Goal: Information Seeking & Learning: Learn about a topic

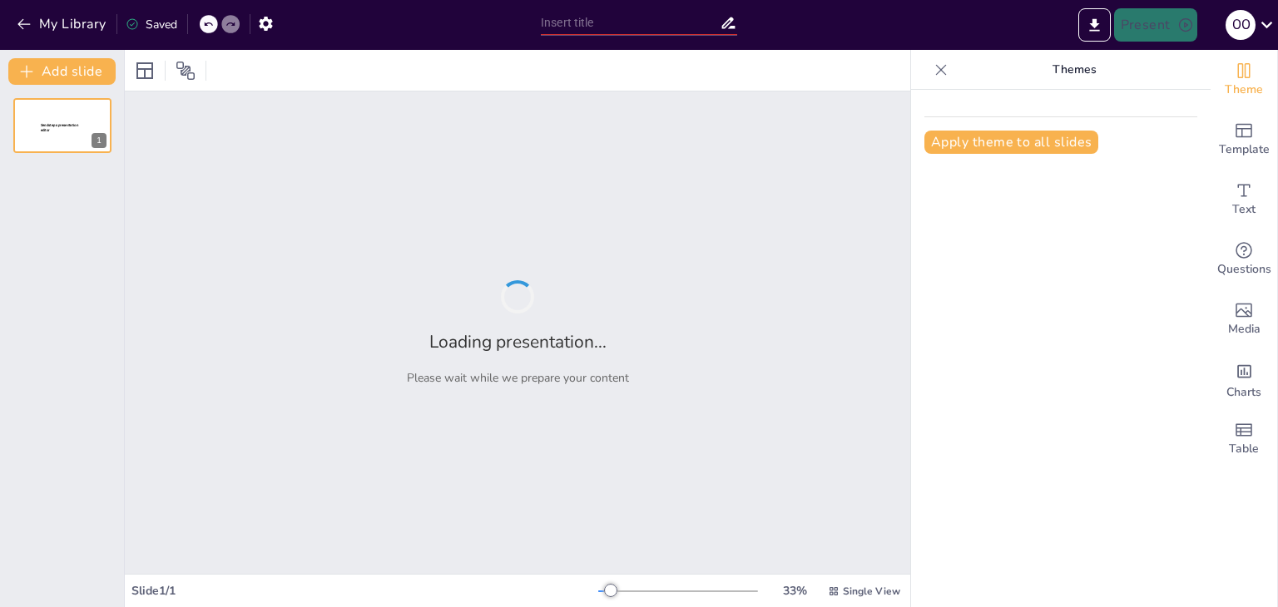
type input "Диагностика потребностей клиентов: ключ к успешной продаже услуг «Бридж Групп»"
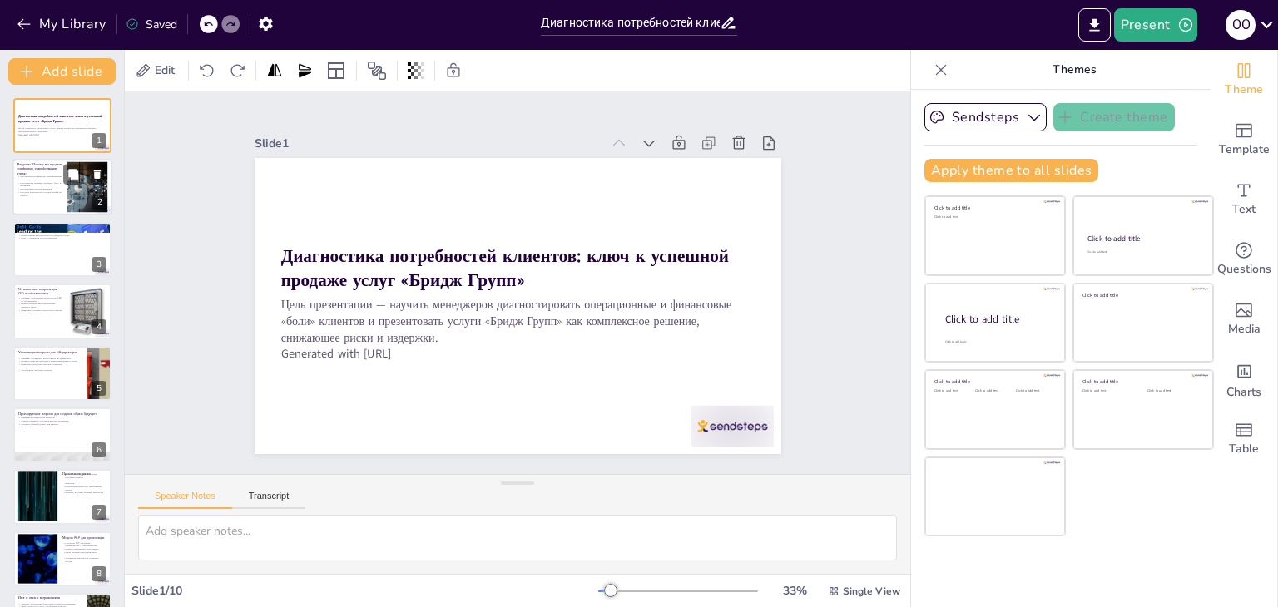
click at [65, 198] on div at bounding box center [62, 188] width 100 height 57
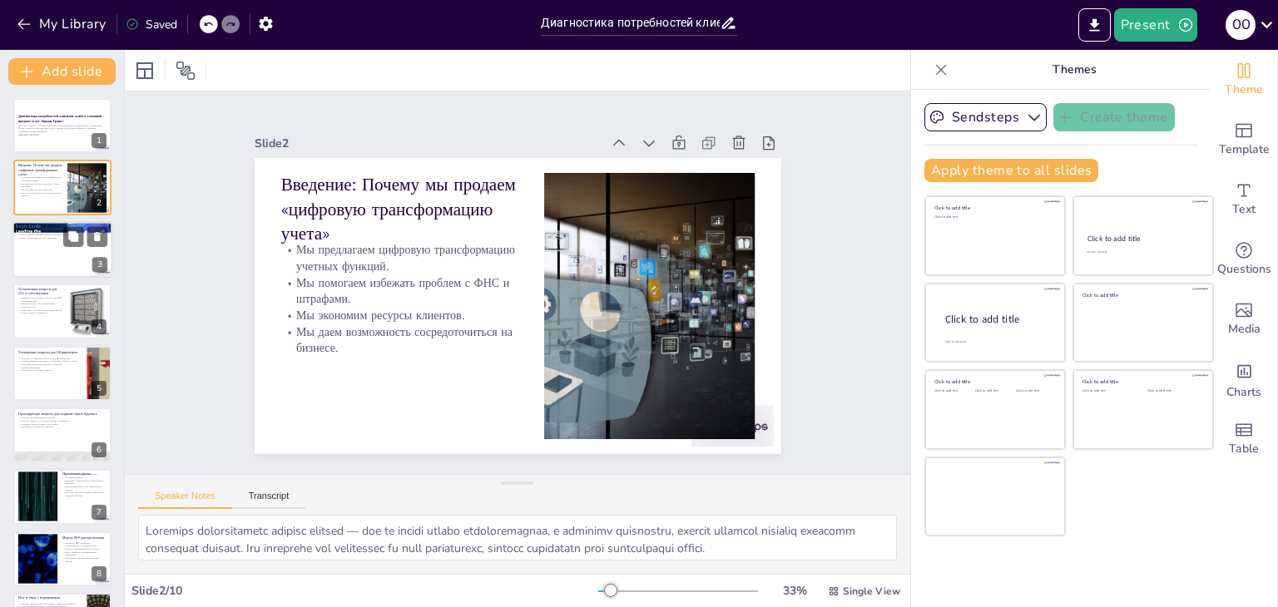
click at [77, 257] on div at bounding box center [62, 249] width 100 height 57
type textarea "Loremipsu dolorsitam consecte — adi elit s doeiusmo temporincid. Ut labore etdo…"
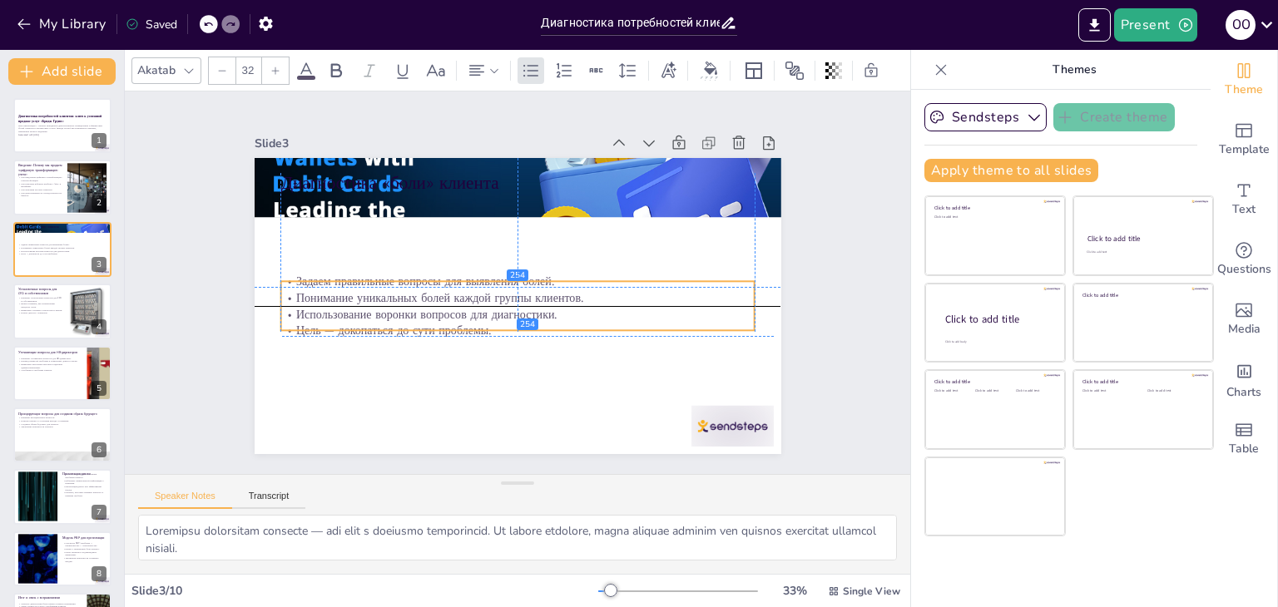
drag, startPoint x: 474, startPoint y: 258, endPoint x: 427, endPoint y: 216, distance: 63.1
click at [462, 317] on p "Использование воронки вопросов для диагностики." at bounding box center [517, 314] width 474 height 17
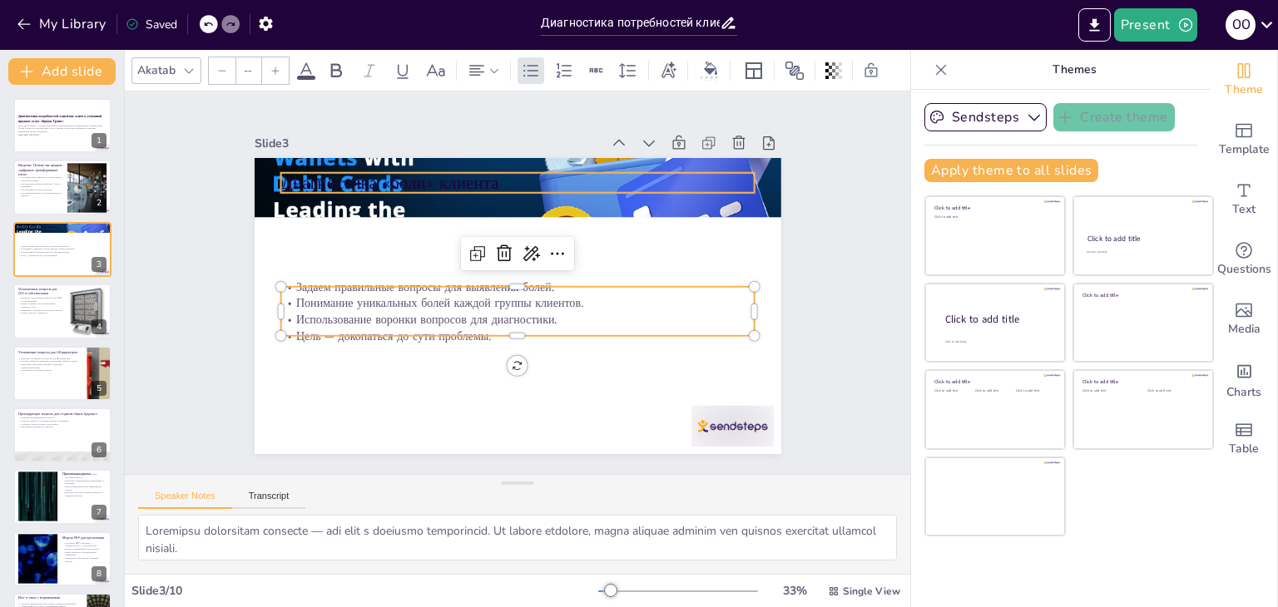
type input "48"
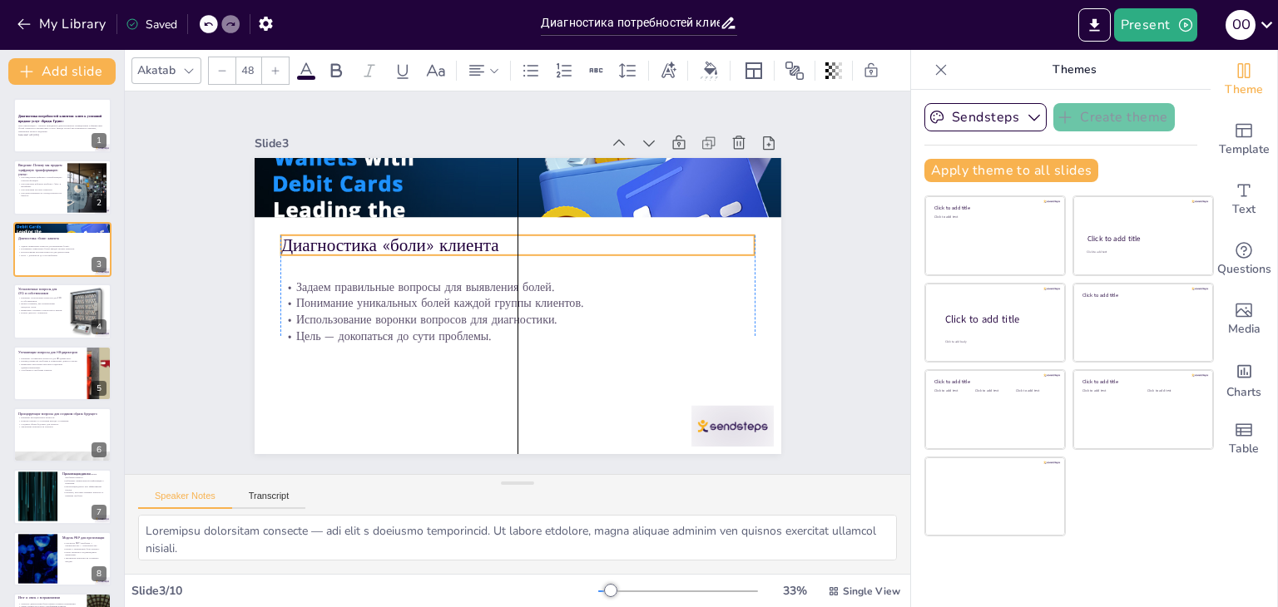
drag, startPoint x: 429, startPoint y: 176, endPoint x: 432, endPoint y: 239, distance: 62.4
click at [432, 239] on p "Диагностика «боли» клиента" at bounding box center [522, 246] width 474 height 74
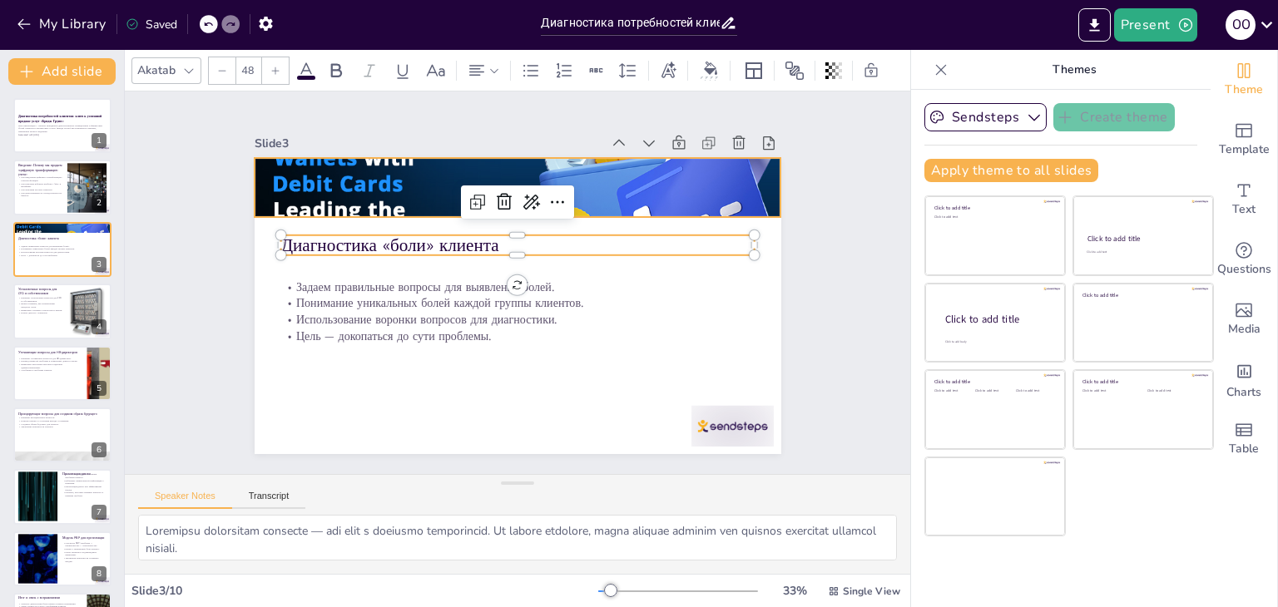
click at [393, 197] on div at bounding box center [528, 188] width 556 height 364
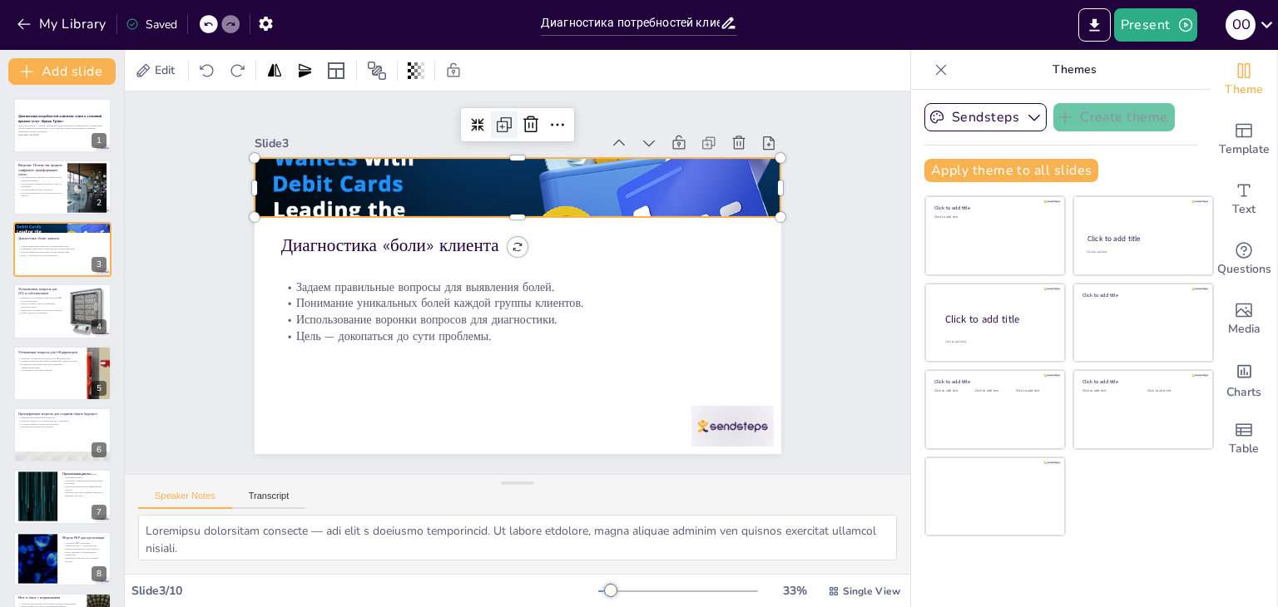
click at [510, 117] on icon at bounding box center [521, 124] width 22 height 22
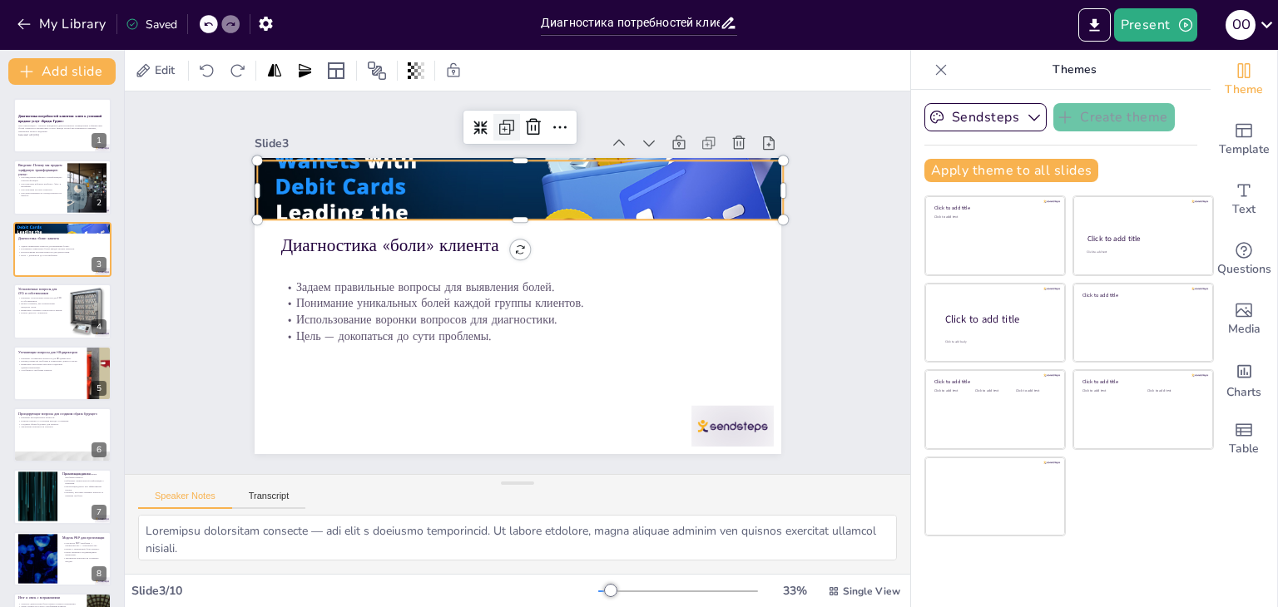
click at [512, 117] on icon at bounding box center [523, 127] width 22 height 22
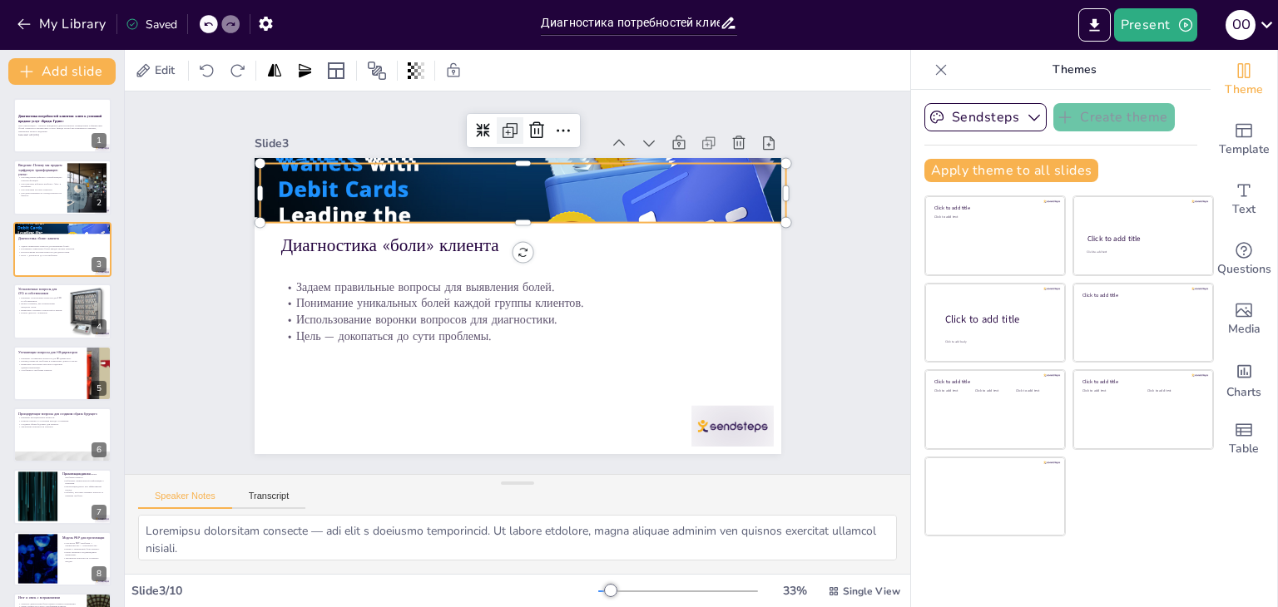
click at [500, 121] on icon at bounding box center [510, 131] width 20 height 20
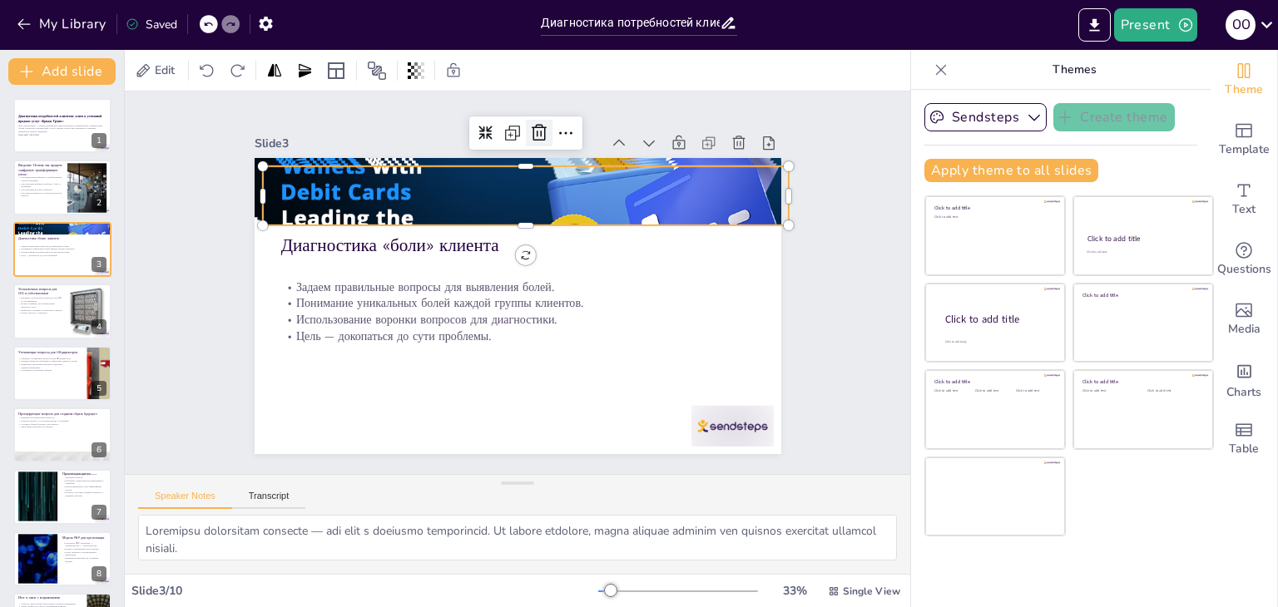
click at [543, 125] on icon at bounding box center [554, 136] width 22 height 22
click at [527, 124] on div "Slide 1 Диагностика потребностей клиентов: ключ к успешной продаже услуг «Бридж…" at bounding box center [518, 282] width 527 height 343
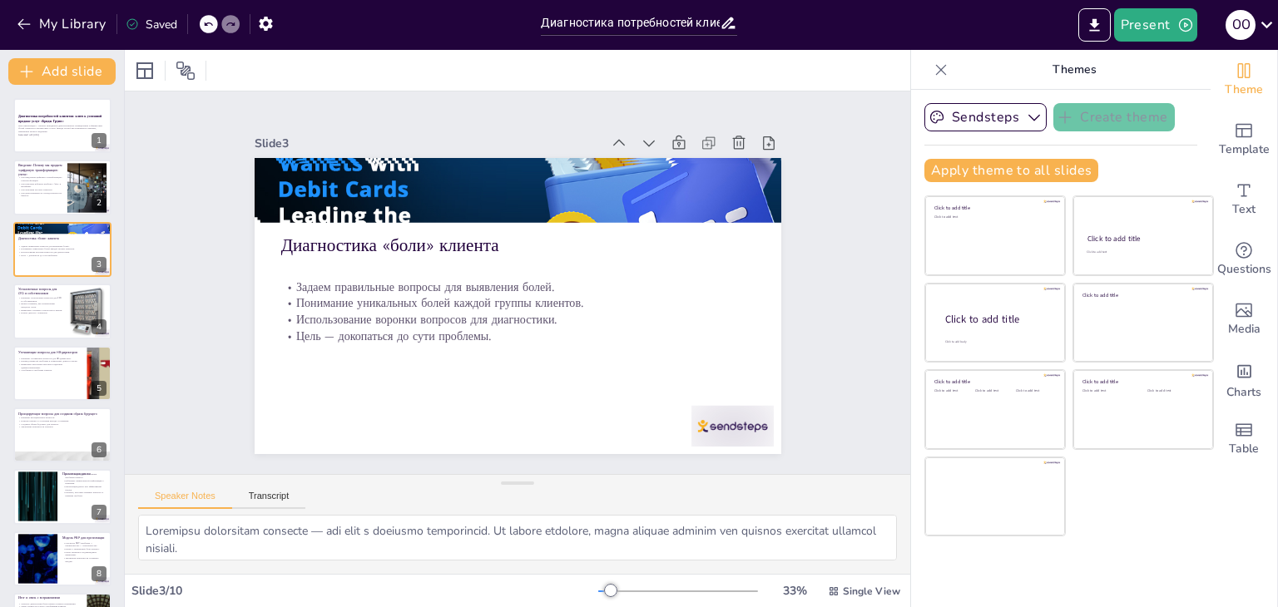
click at [527, 124] on div "Slide 1 Диагностика потребностей клиентов: ключ к успешной продаже услуг «Бридж…" at bounding box center [518, 283] width 560 height 396
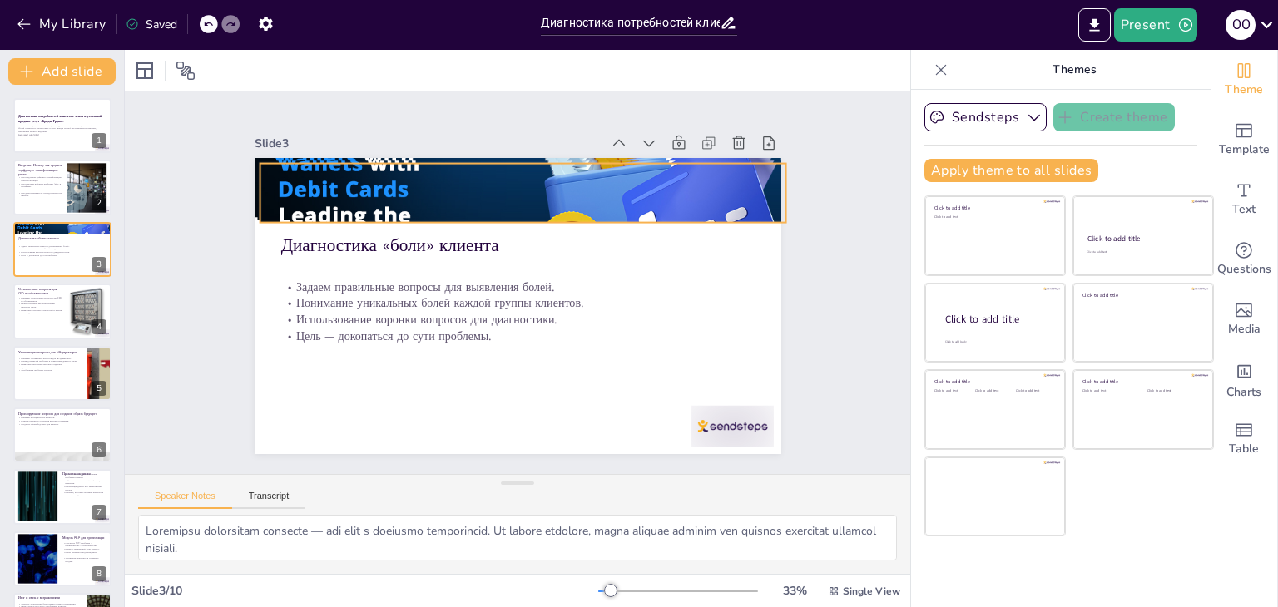
click at [484, 177] on div at bounding box center [533, 194] width 557 height 365
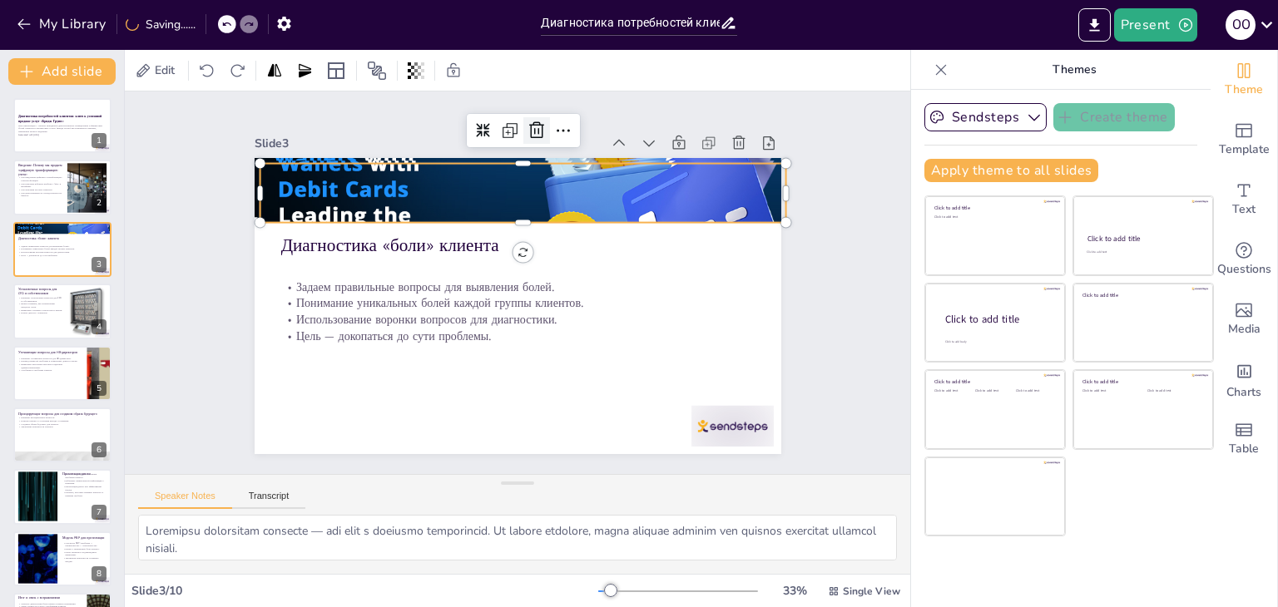
click at [541, 126] on icon at bounding box center [552, 133] width 22 height 22
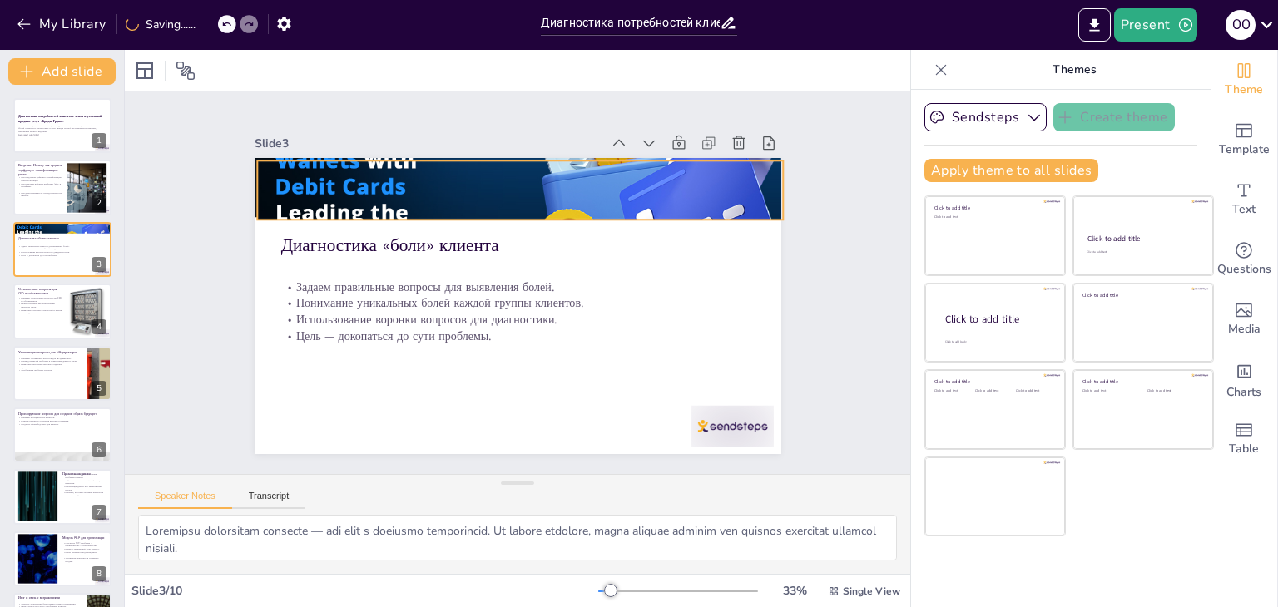
click at [483, 184] on div at bounding box center [530, 190] width 557 height 365
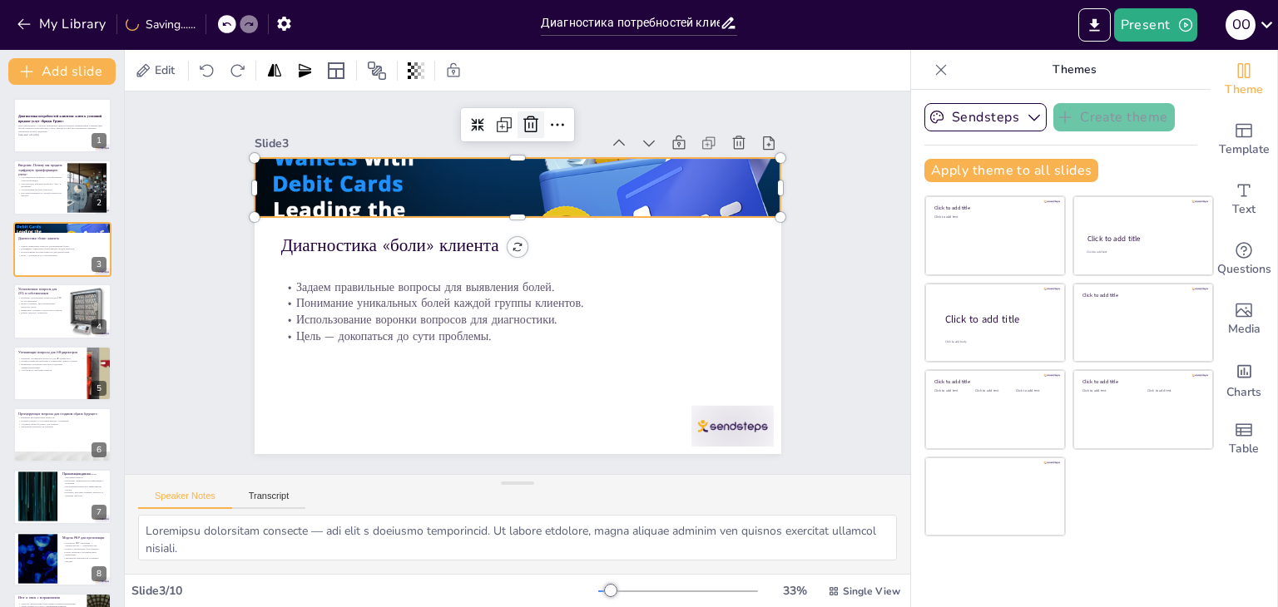
click at [537, 116] on icon at bounding box center [548, 127] width 22 height 22
click at [466, 167] on div at bounding box center [518, 188] width 527 height 312
click at [567, 128] on icon at bounding box center [573, 130] width 13 height 4
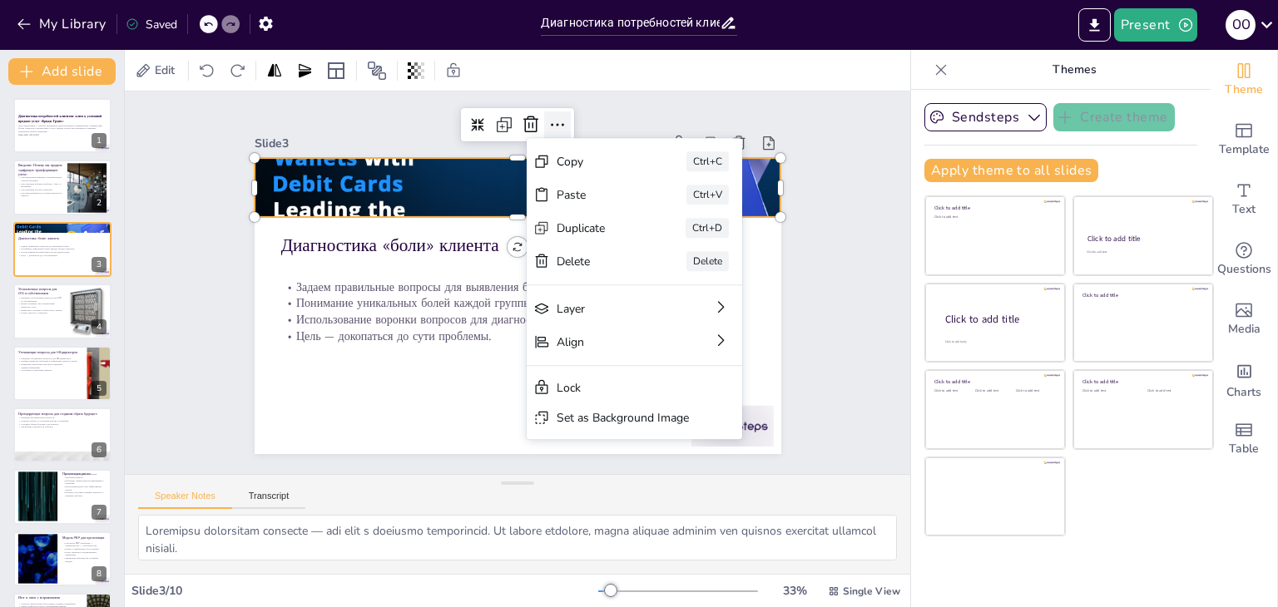
click at [567, 128] on icon at bounding box center [573, 130] width 13 height 4
click at [601, 103] on div "Slide 1 Диагностика потребностей клиентов: ключ к успешной продаже услуг «Бридж…" at bounding box center [517, 283] width 785 height 383
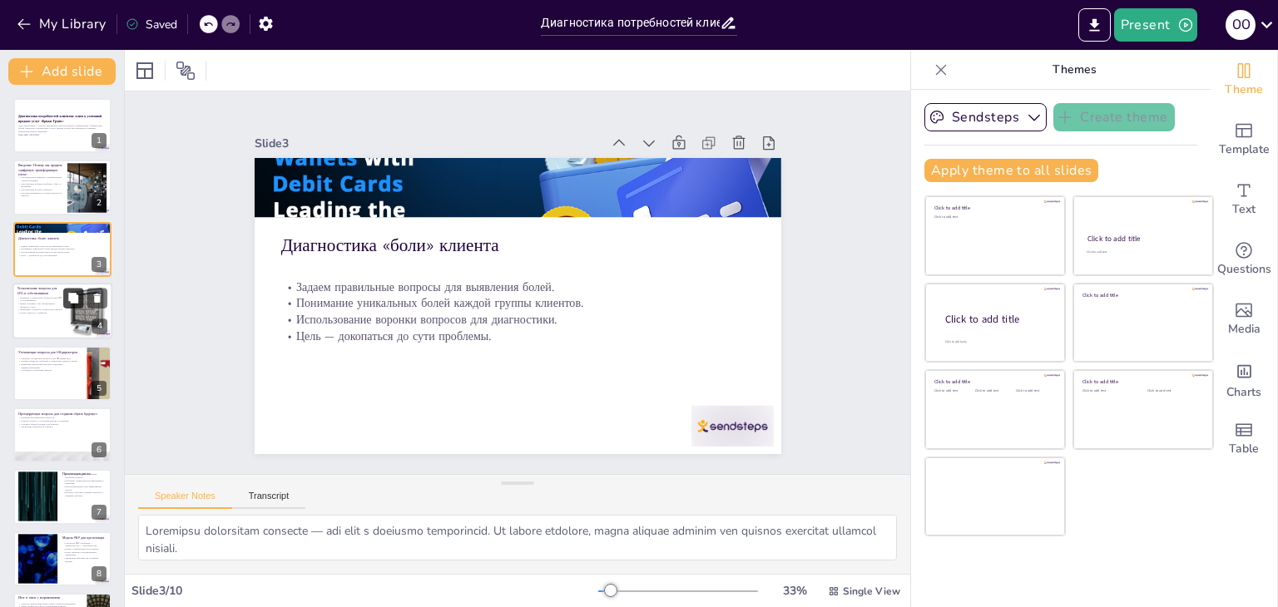
click at [82, 303] on button at bounding box center [73, 299] width 20 height 20
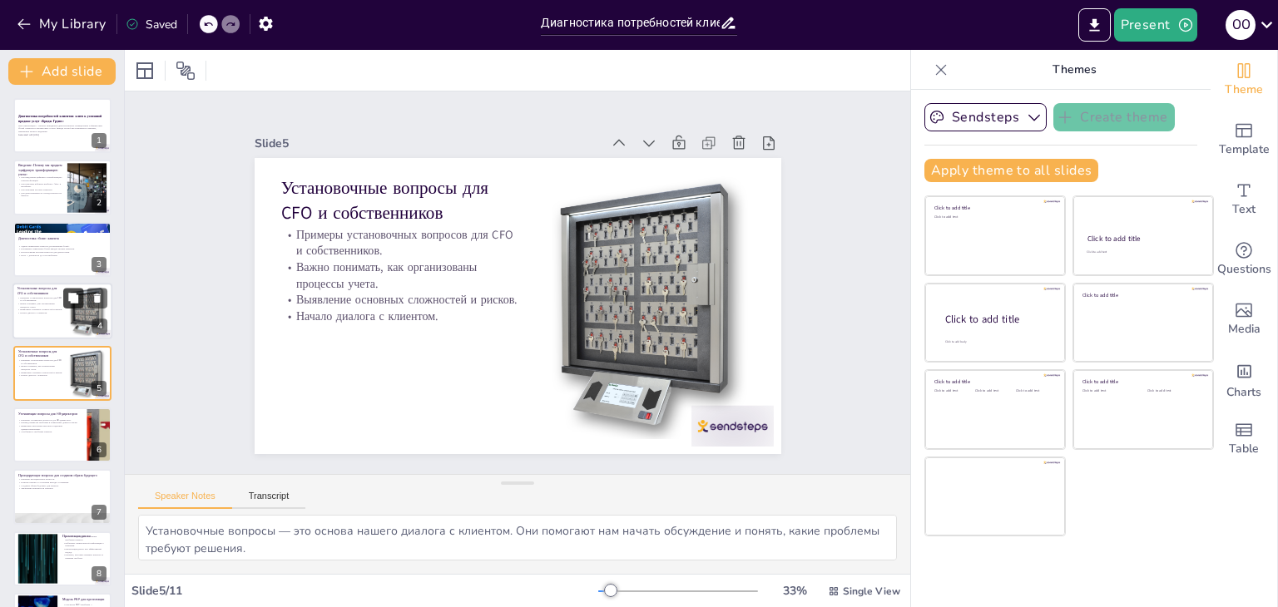
scroll to position [27, 0]
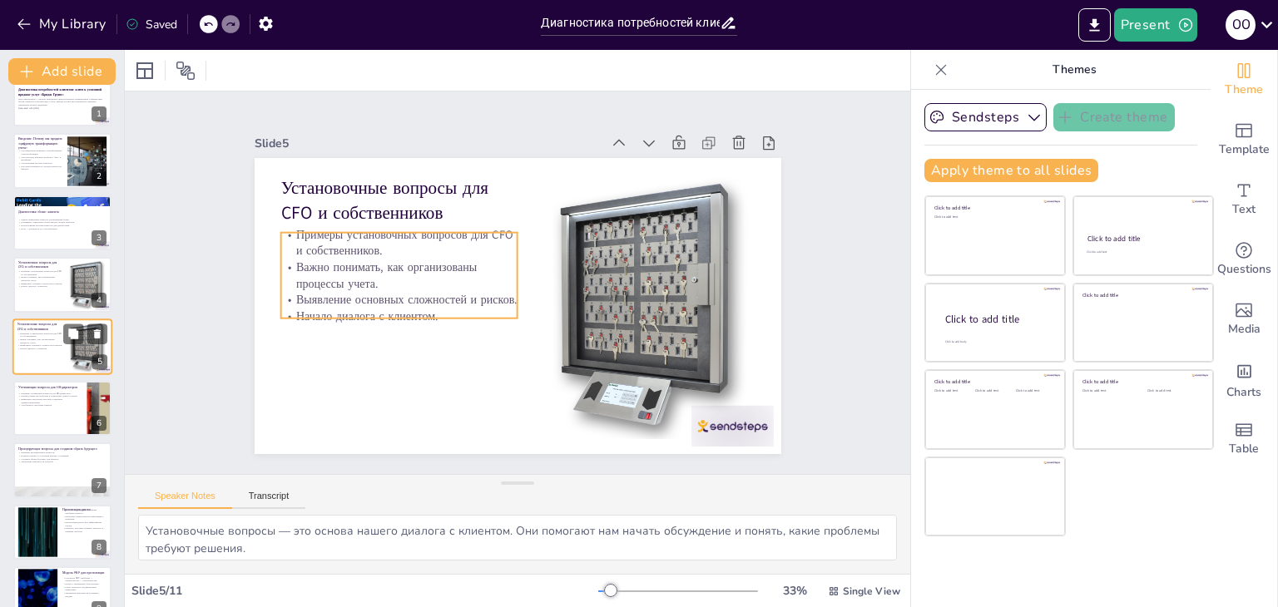
click at [43, 347] on p "Начало диалога с клиентом." at bounding box center [39, 348] width 45 height 3
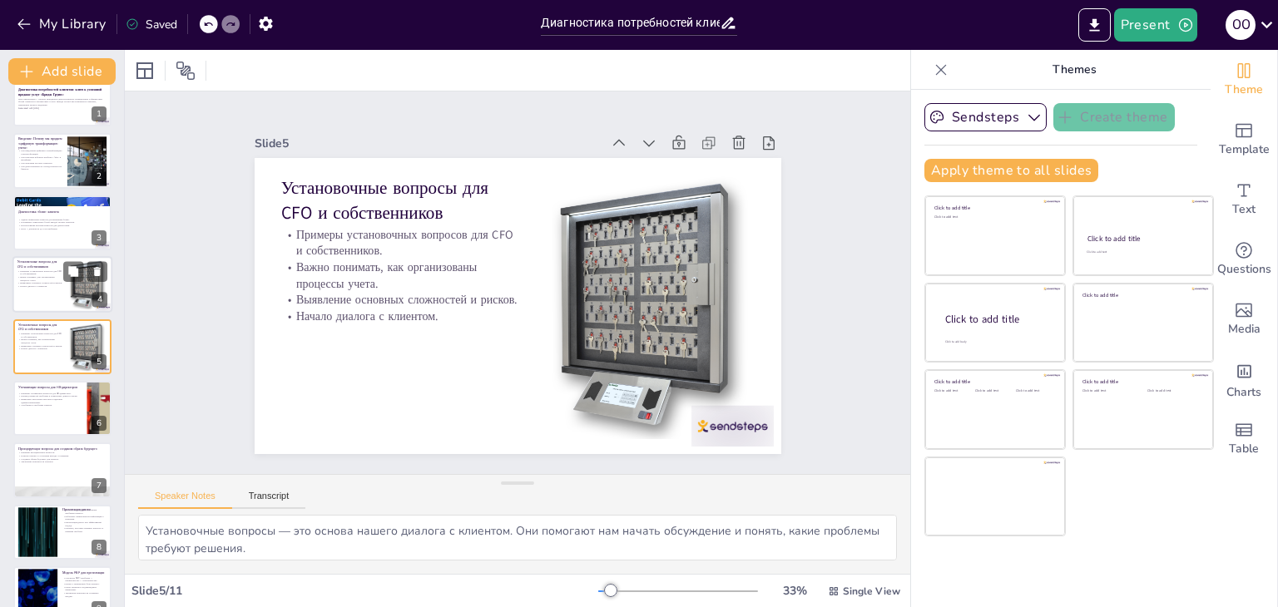
click at [39, 290] on div at bounding box center [62, 284] width 100 height 57
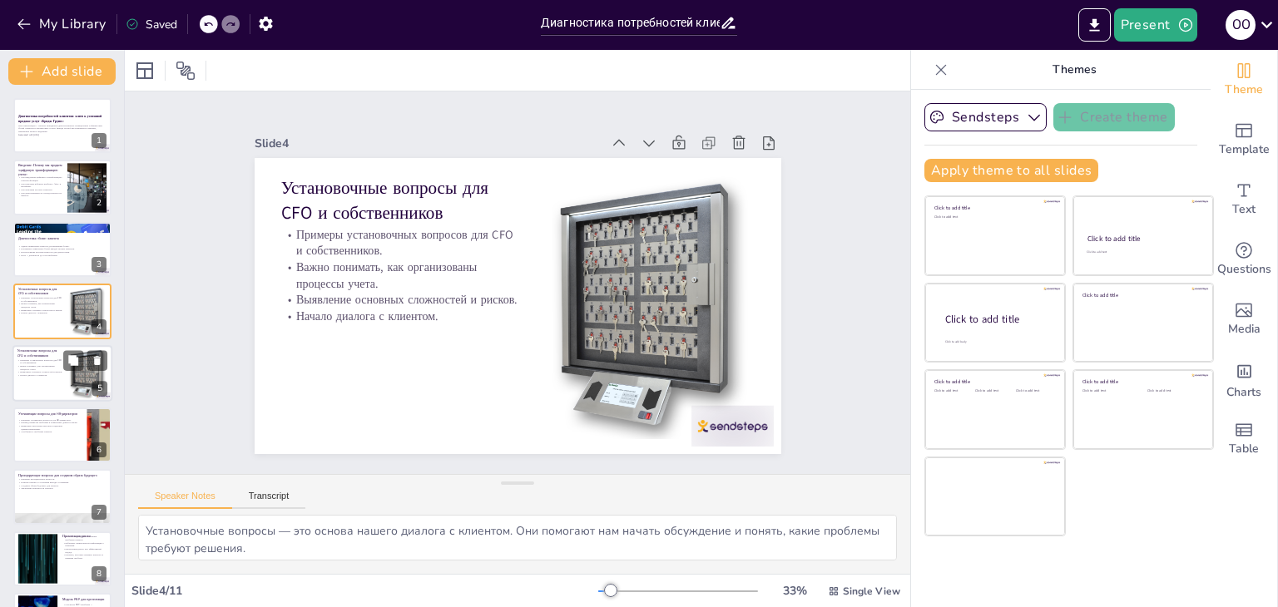
click at [31, 372] on p "Выявление основных сложностей и рисков." at bounding box center [39, 371] width 45 height 3
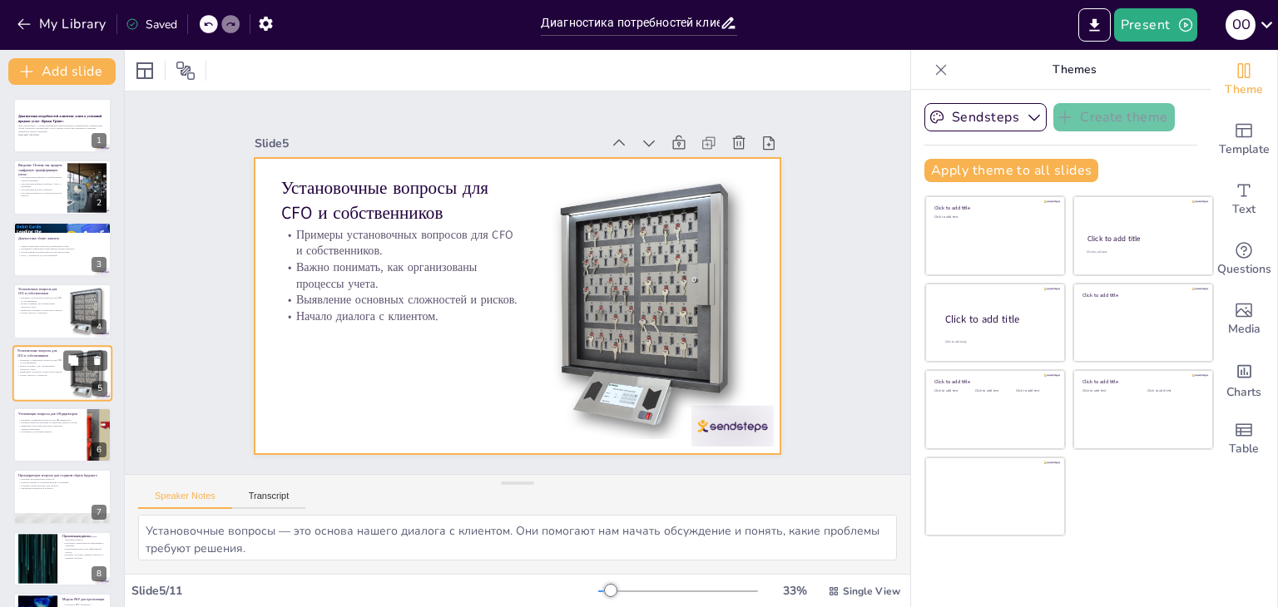
scroll to position [27, 0]
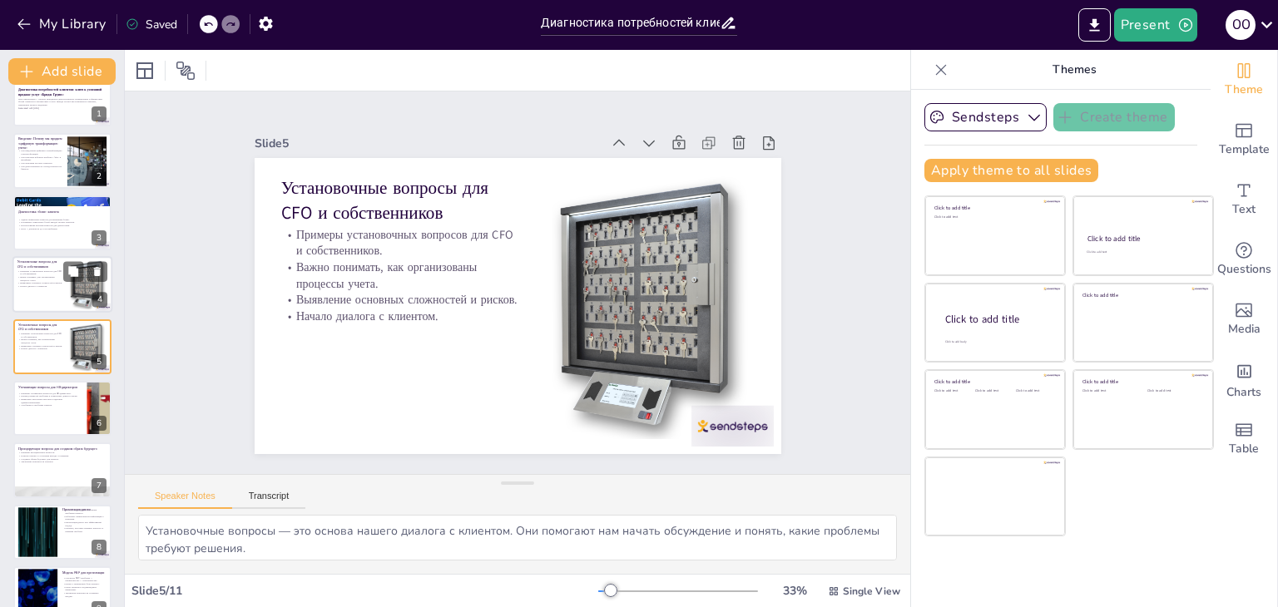
click at [19, 310] on div "Установочные вопросы для CFO и собственников Примеры установочных вопросов для …" at bounding box center [62, 284] width 100 height 57
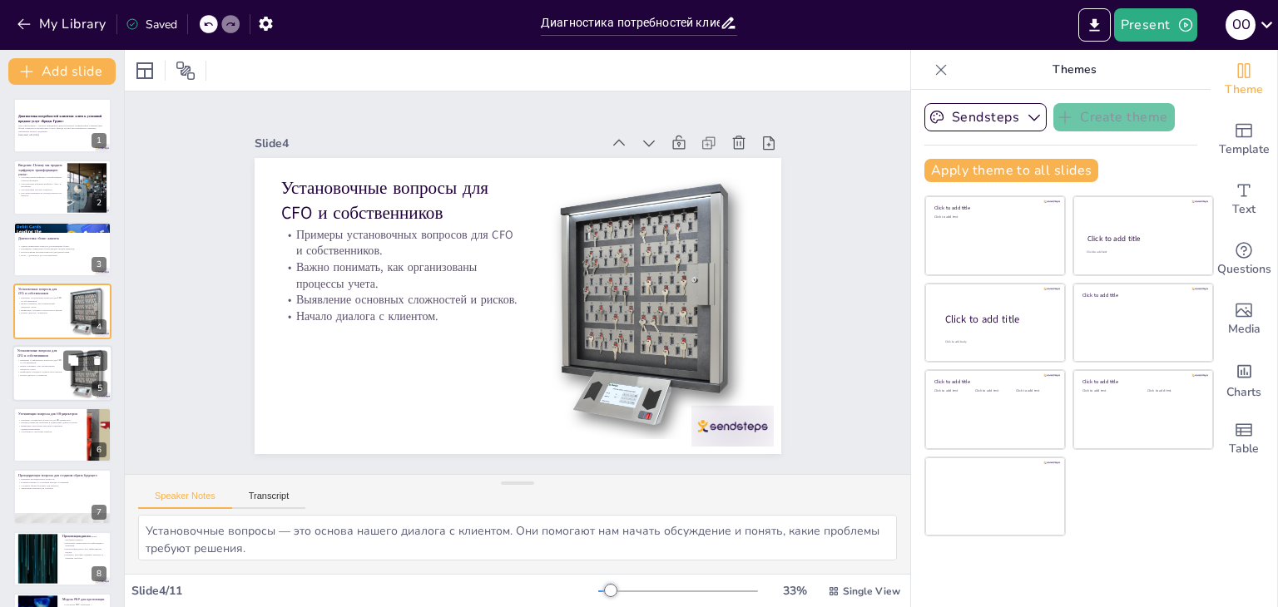
click at [20, 358] on p "Примеры установочных вопросов для CFO и собственников." at bounding box center [39, 361] width 45 height 6
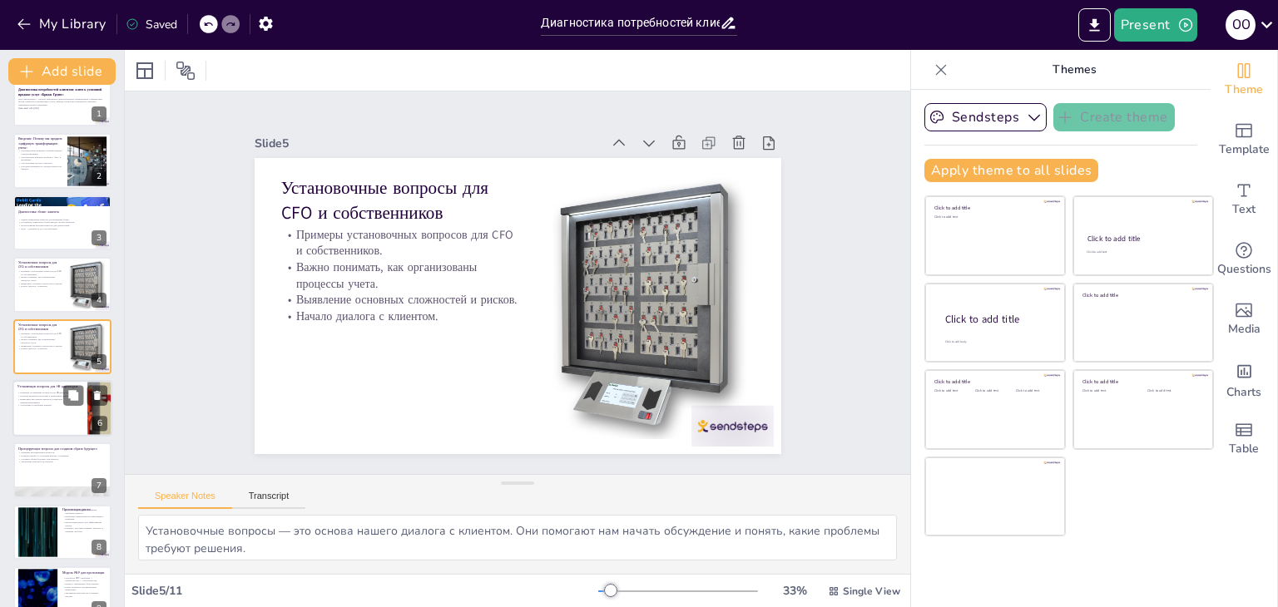
click at [22, 392] on p "Примеры уточняющих вопросов для HR-директоров." at bounding box center [49, 393] width 65 height 3
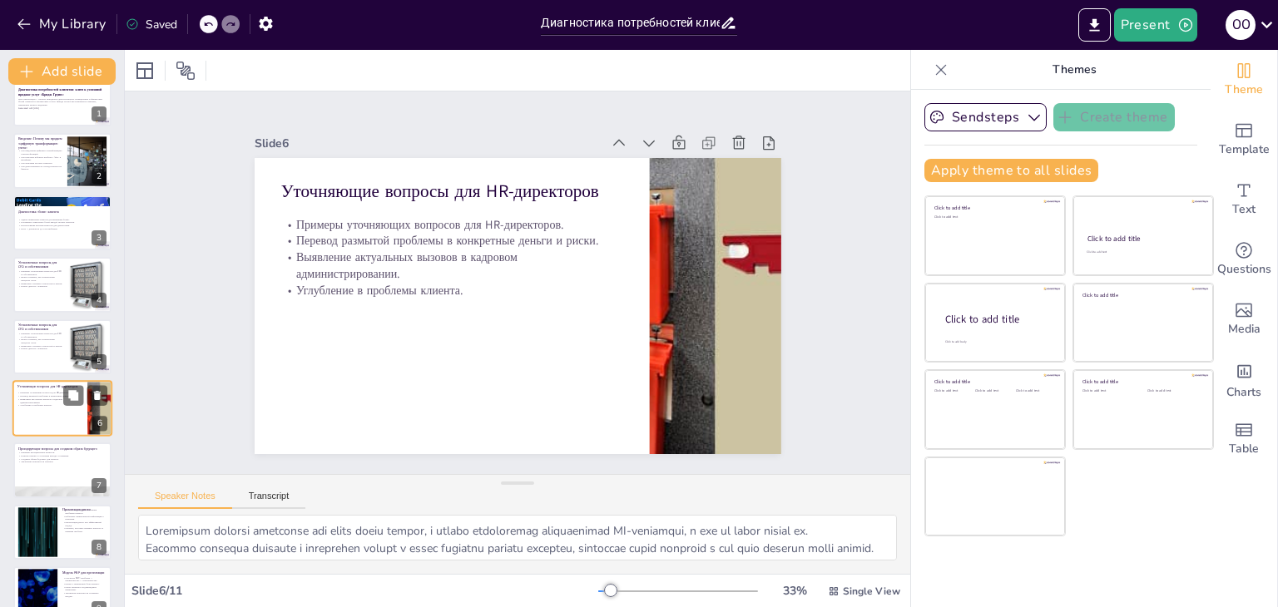
scroll to position [89, 0]
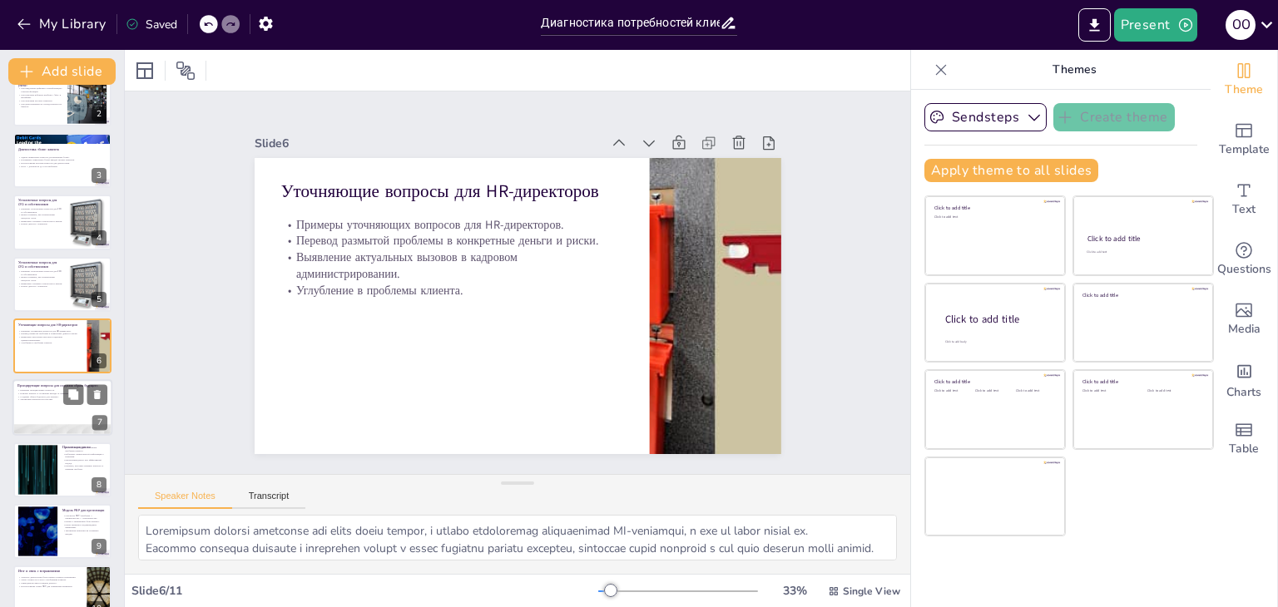
click at [44, 411] on div at bounding box center [62, 408] width 100 height 57
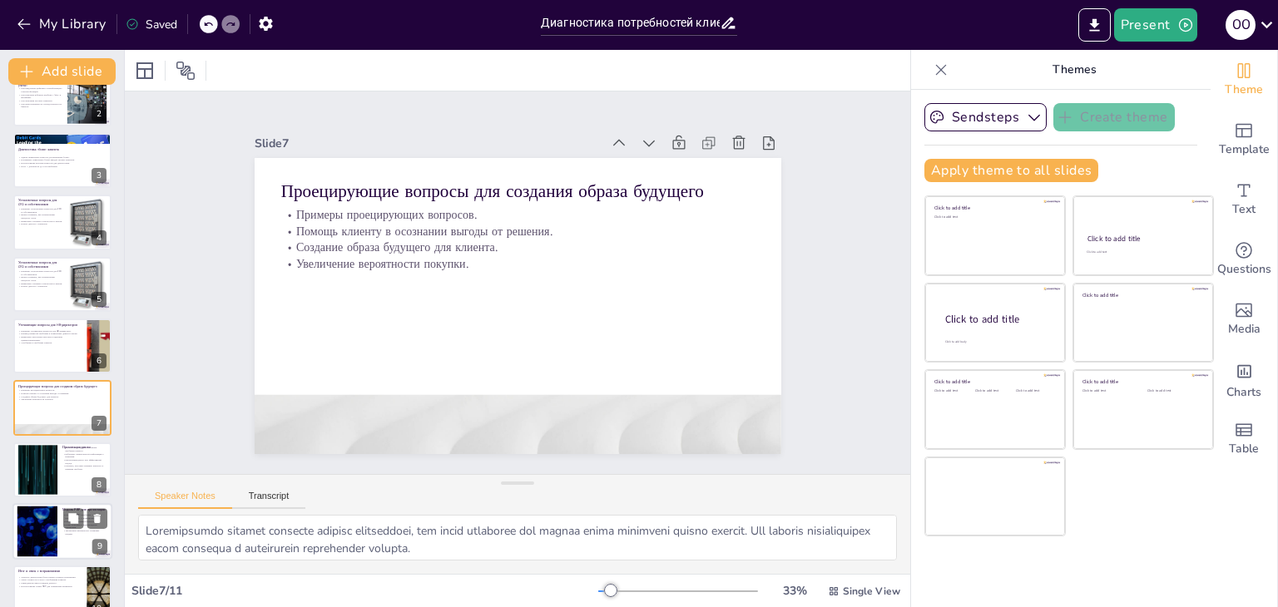
scroll to position [151, 0]
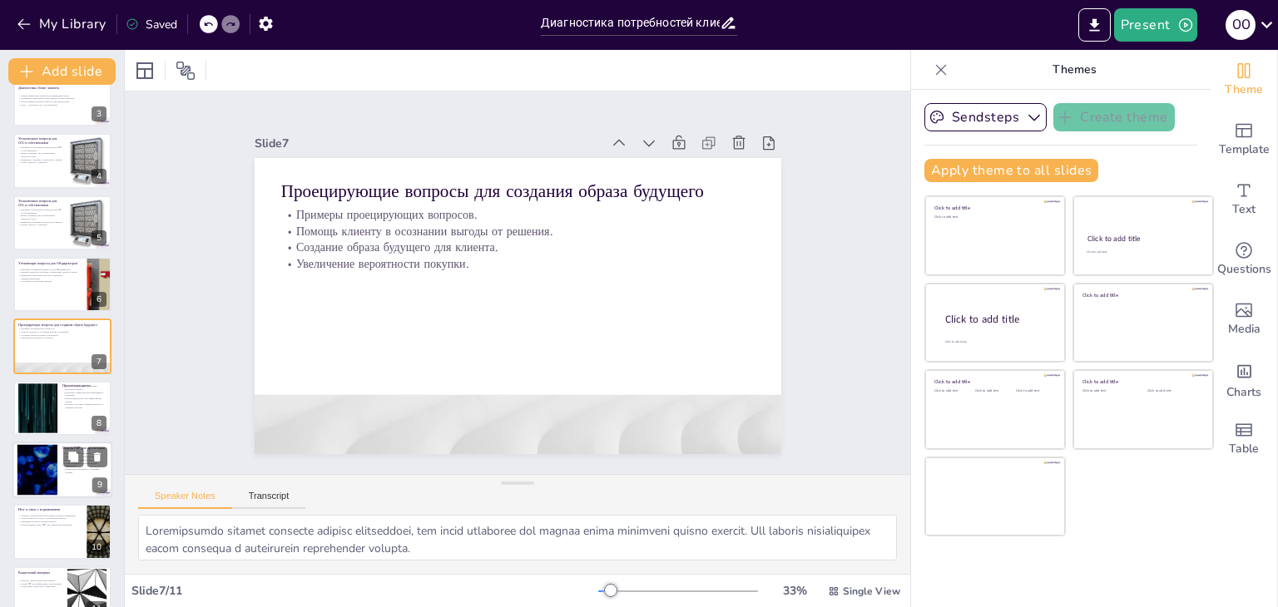
click at [50, 458] on div at bounding box center [38, 470] width 90 height 51
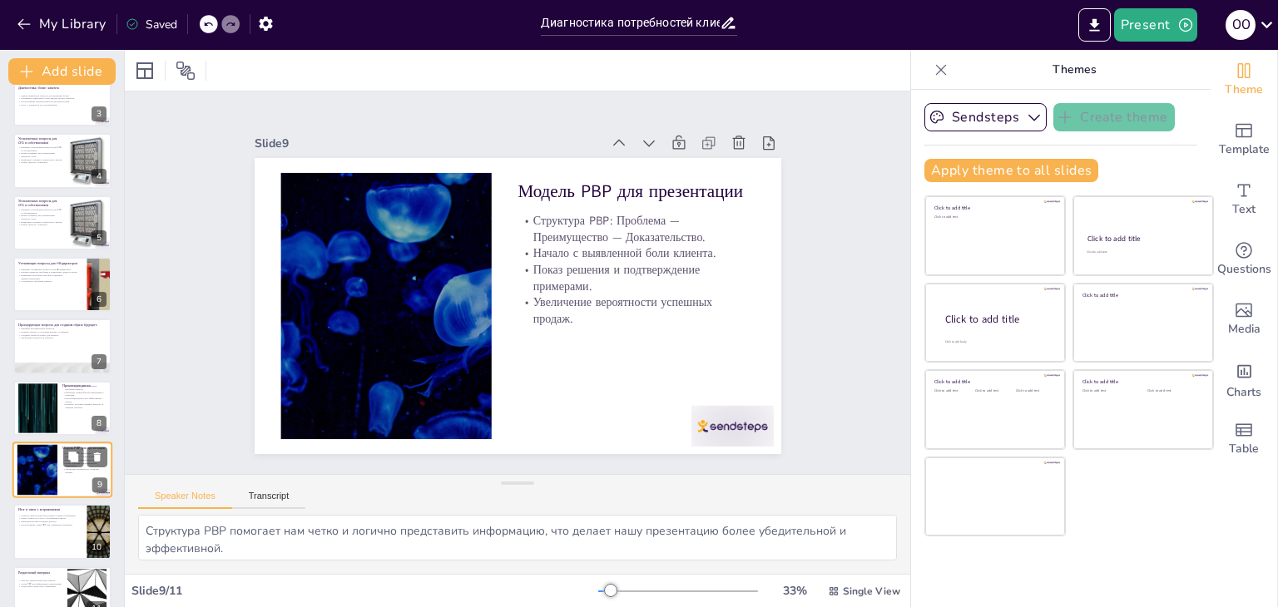
scroll to position [178, 0]
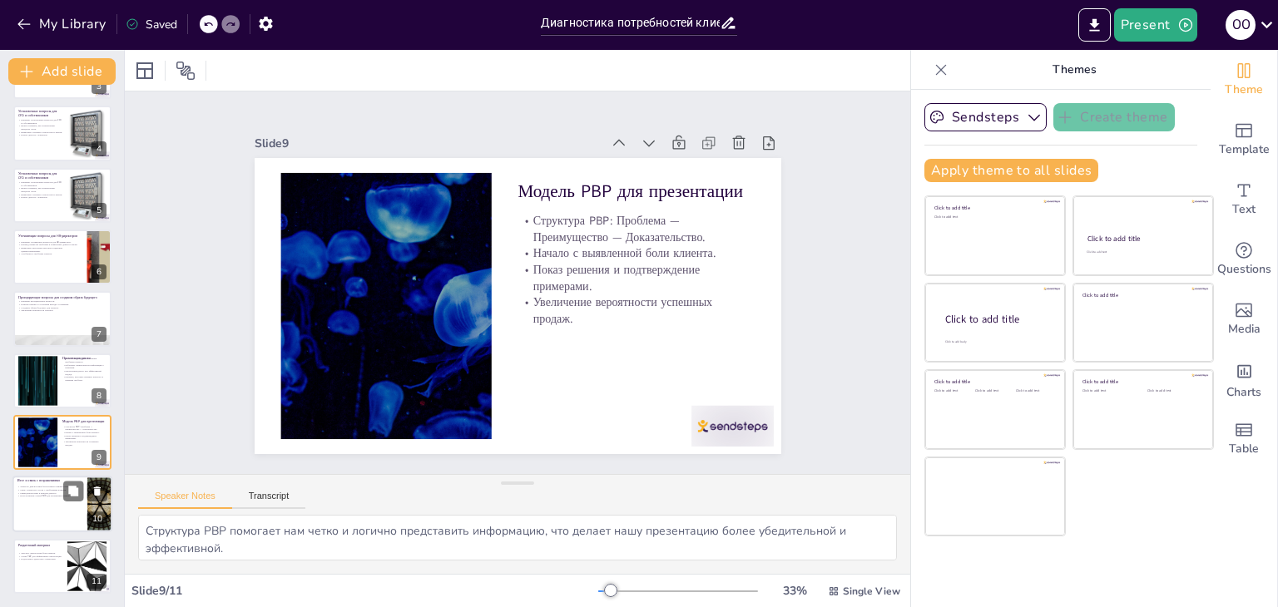
click at [43, 507] on div at bounding box center [62, 505] width 100 height 57
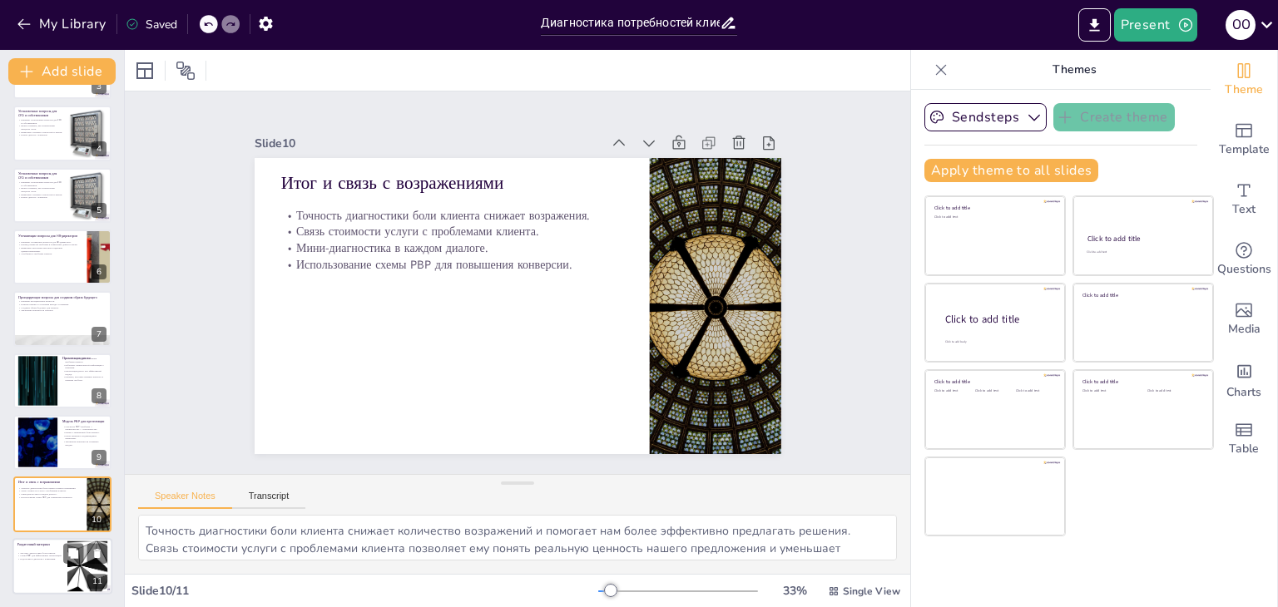
click at [50, 552] on p "Чек-лист диагностики боли клиента." at bounding box center [39, 553] width 45 height 3
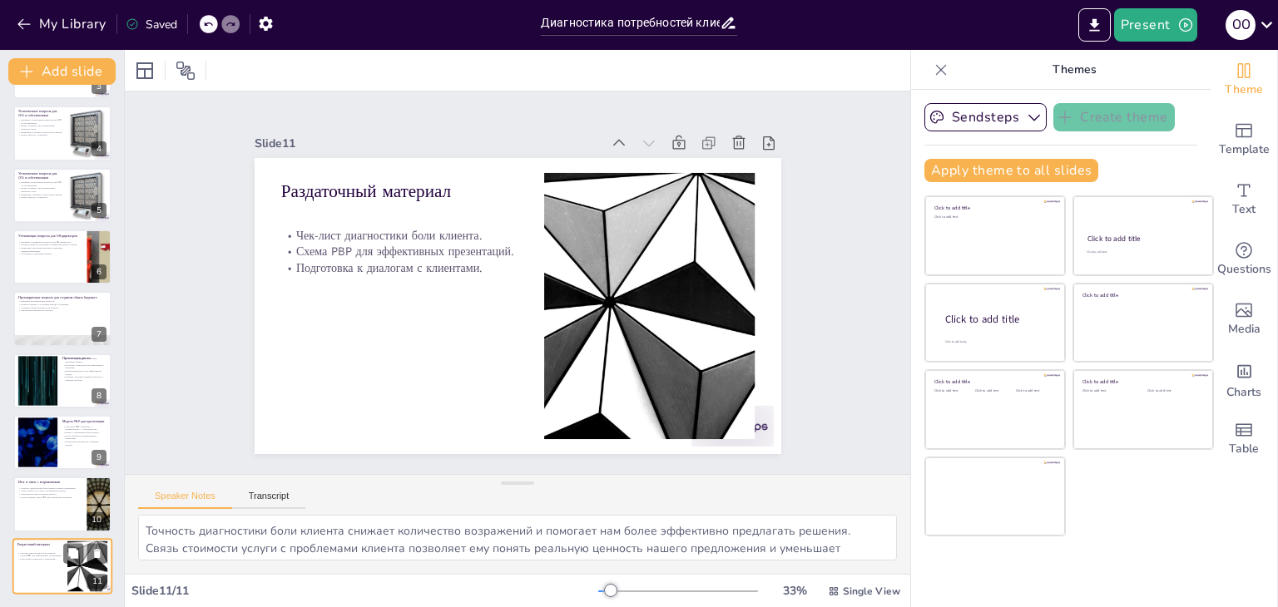
type textarea "Чек-лист диагностики боли клиента — это полезный инструмент, который поможет ме…"
click at [33, 19] on button "My Library" at bounding box center [62, 24] width 101 height 27
